Goal: Navigation & Orientation: Find specific page/section

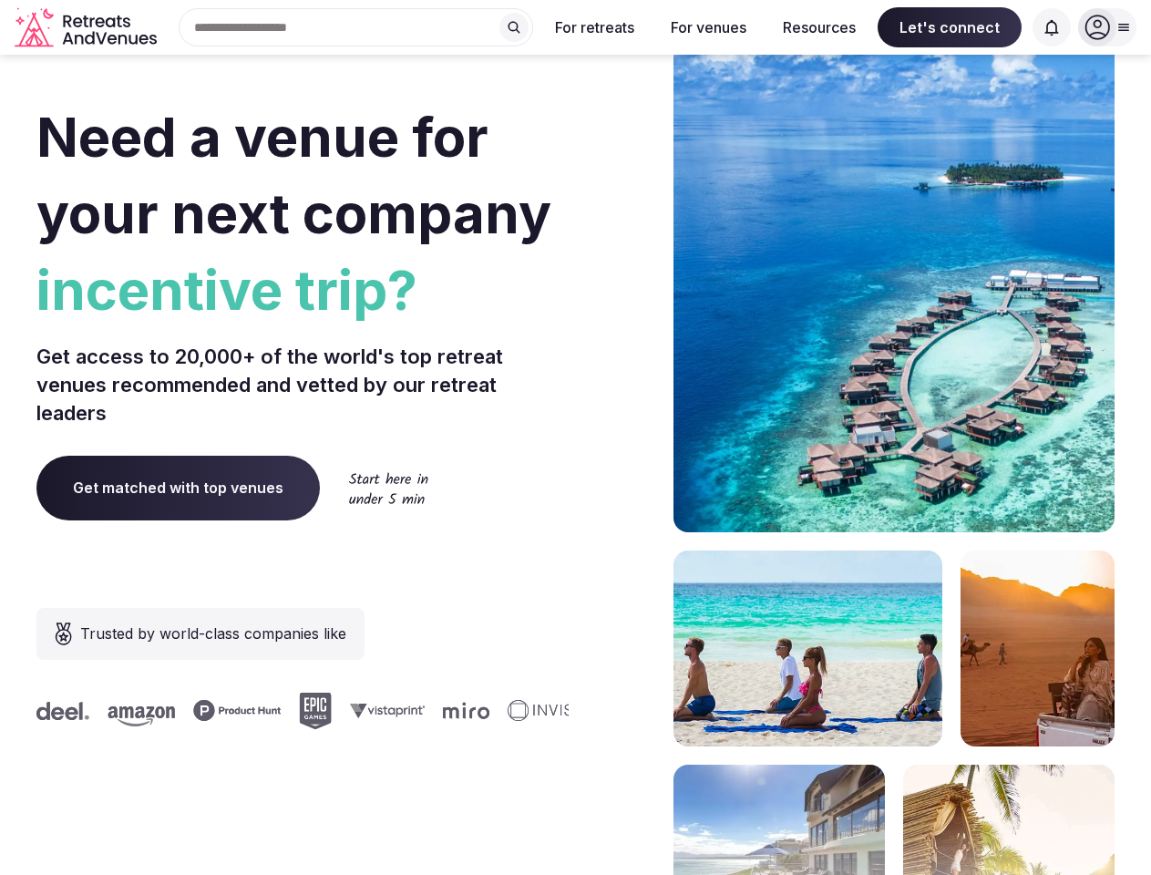
click at [575, 437] on div "Need a venue for your next company incentive trip? Get access to 20,000+ of the…" at bounding box center [575, 545] width 1078 height 1098
click at [356, 27] on div "Search Popular Destinations [GEOGRAPHIC_DATA], [GEOGRAPHIC_DATA] [GEOGRAPHIC_DA…" at bounding box center [348, 27] width 369 height 38
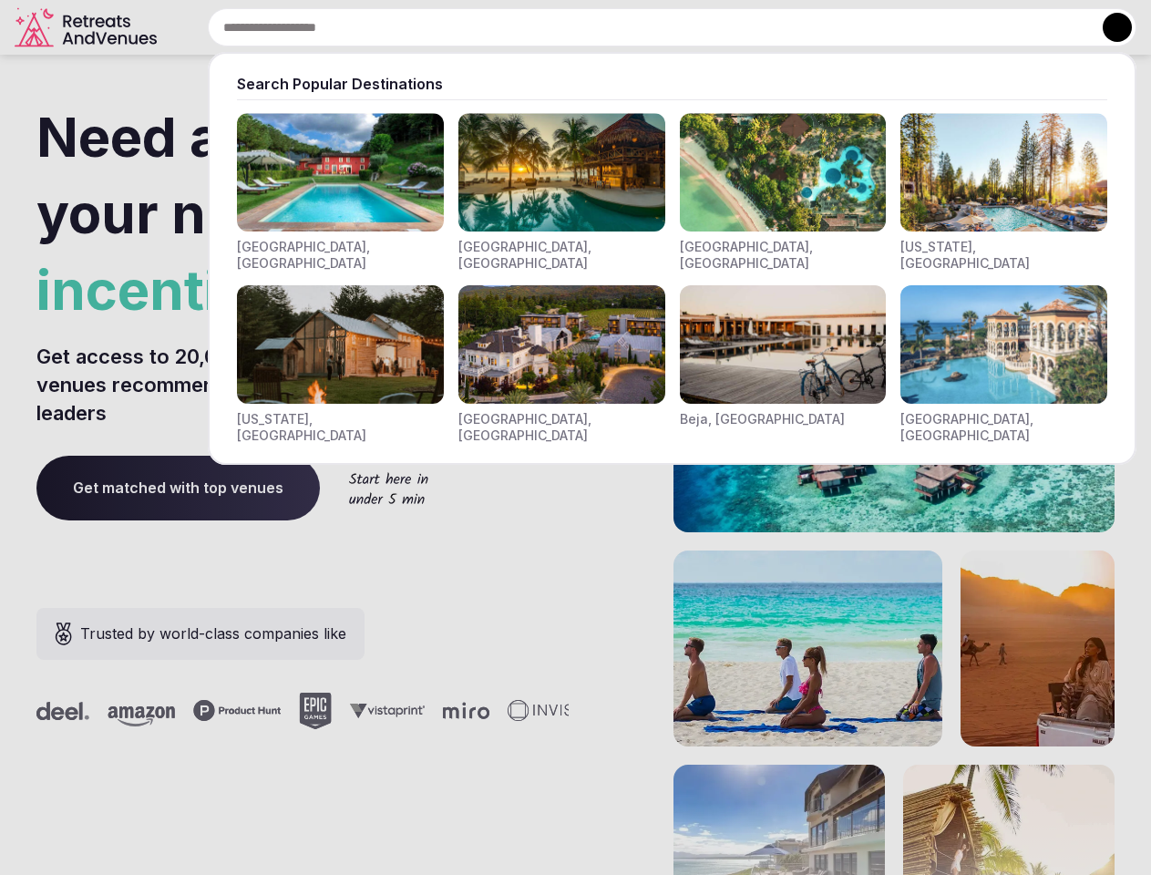
click at [514, 27] on input "text" at bounding box center [672, 27] width 929 height 38
click at [595, 27] on input "text" at bounding box center [672, 27] width 929 height 38
click at [708, 27] on input "text" at bounding box center [672, 27] width 929 height 38
click at [819, 27] on input "text" at bounding box center [672, 27] width 929 height 38
click at [950, 27] on input "text" at bounding box center [672, 27] width 929 height 38
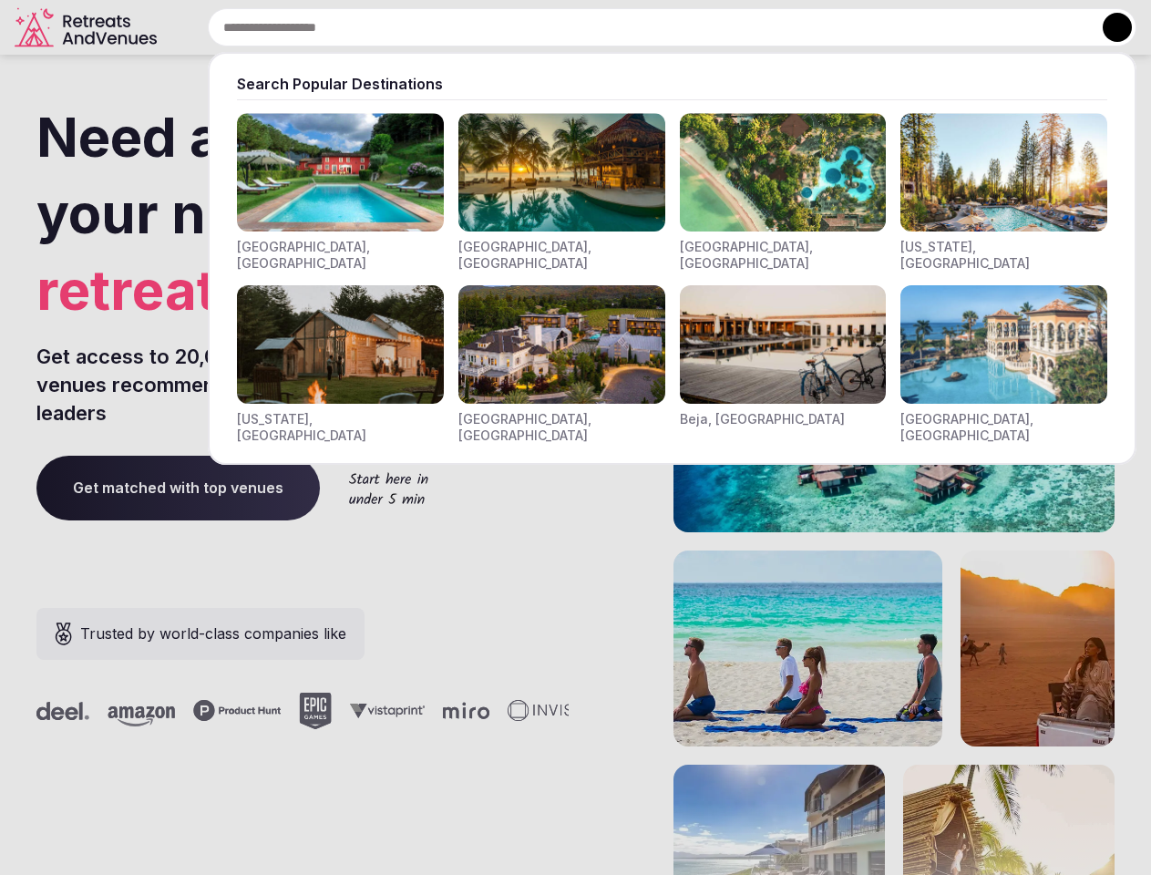
click at [1052, 27] on input "text" at bounding box center [672, 27] width 929 height 38
click at [1107, 27] on button at bounding box center [1117, 27] width 29 height 29
